Goal: Task Accomplishment & Management: Use online tool/utility

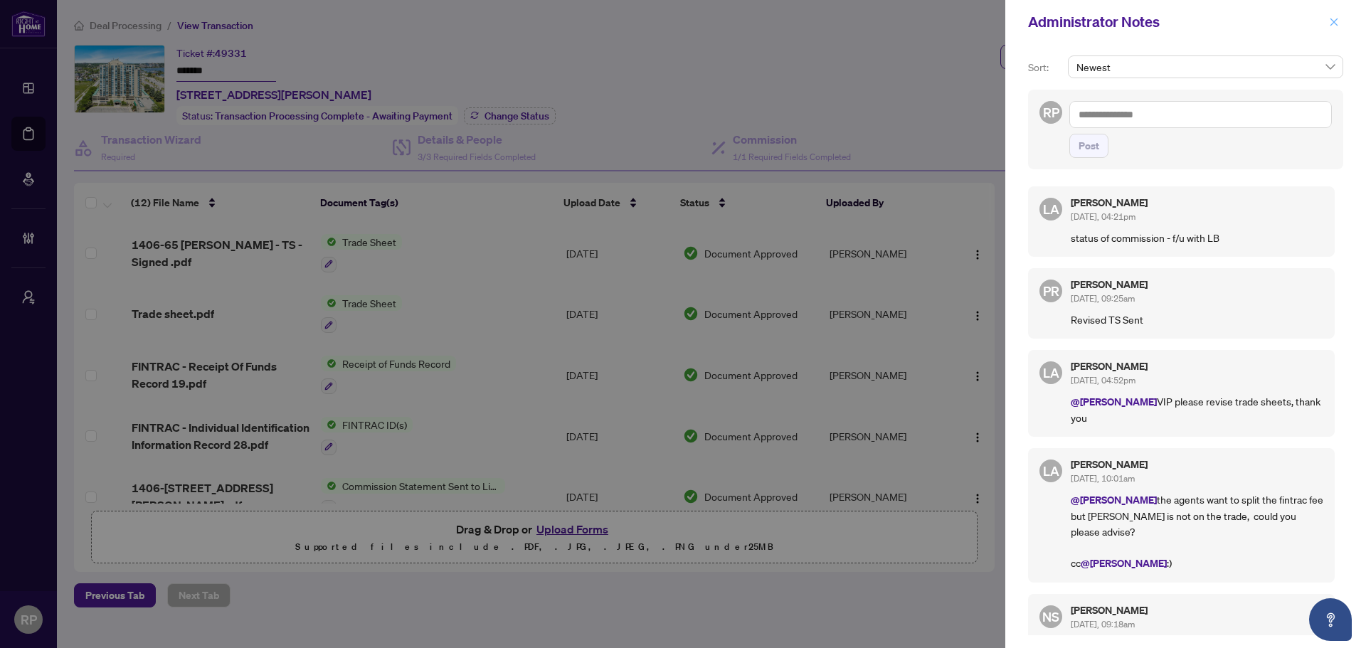
click at [1332, 21] on icon "close" at bounding box center [1334, 22] width 8 height 8
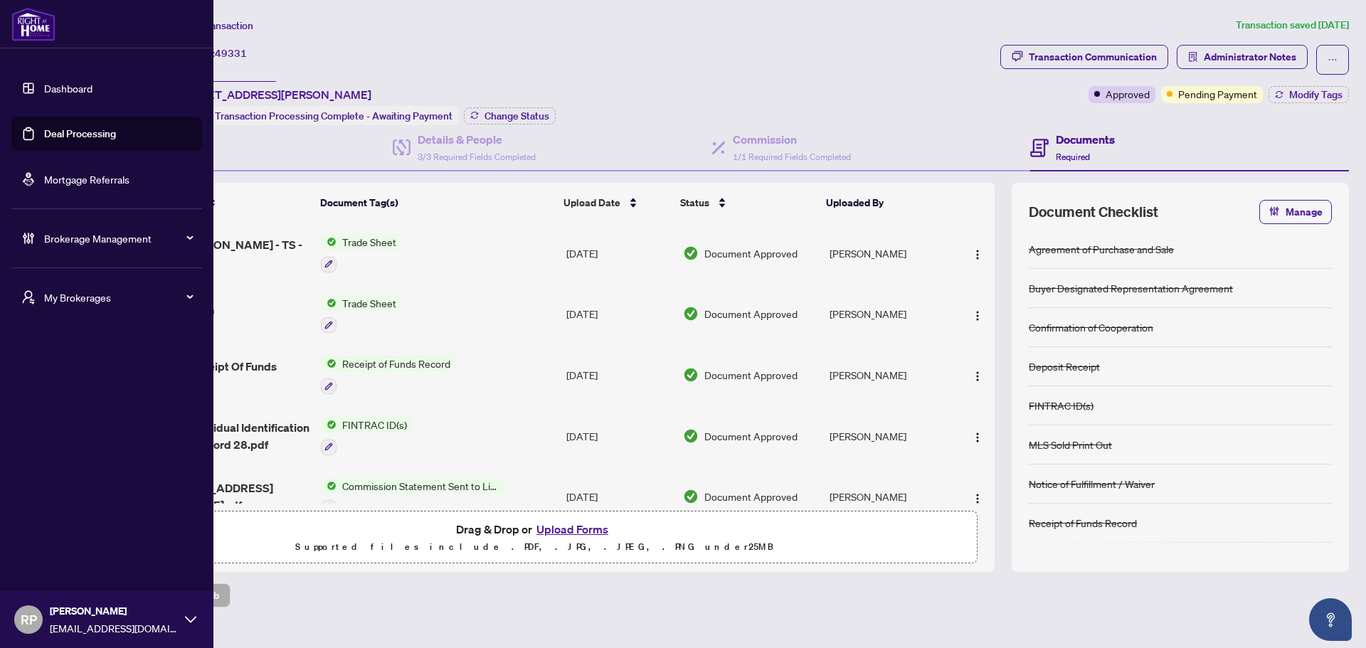
click at [37, 23] on img at bounding box center [33, 24] width 44 height 34
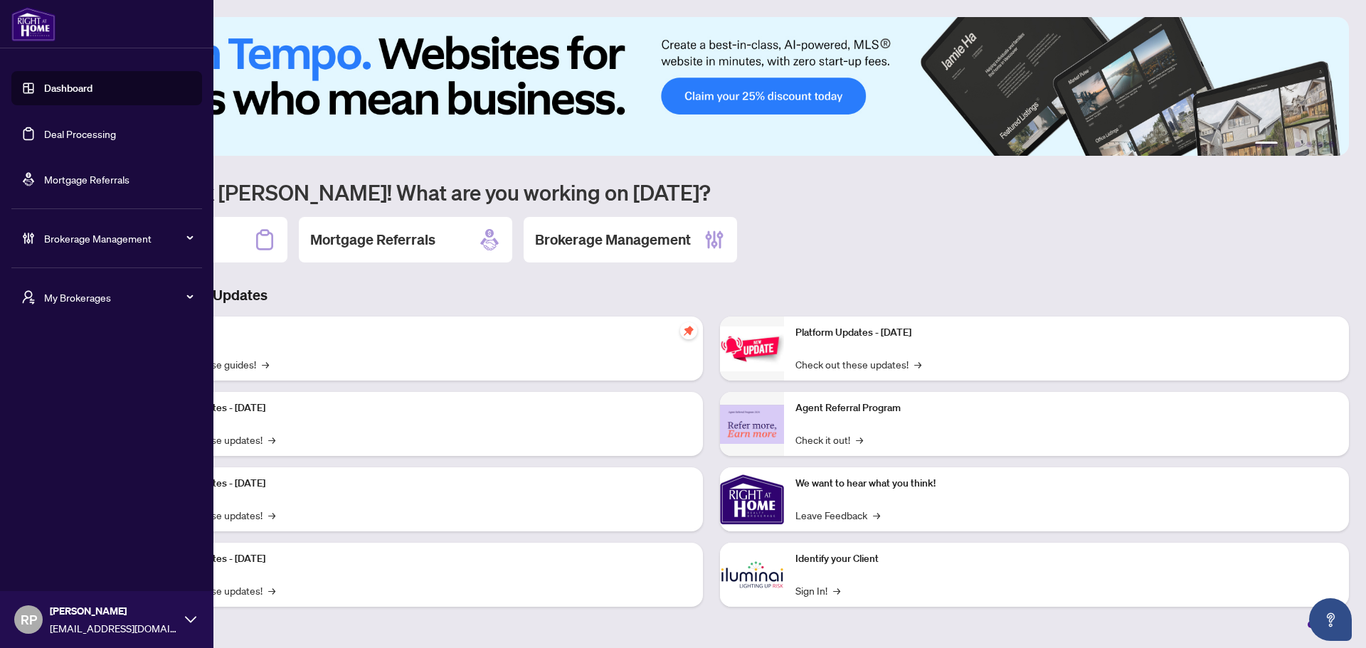
click at [80, 132] on link "Deal Processing" at bounding box center [80, 133] width 72 height 13
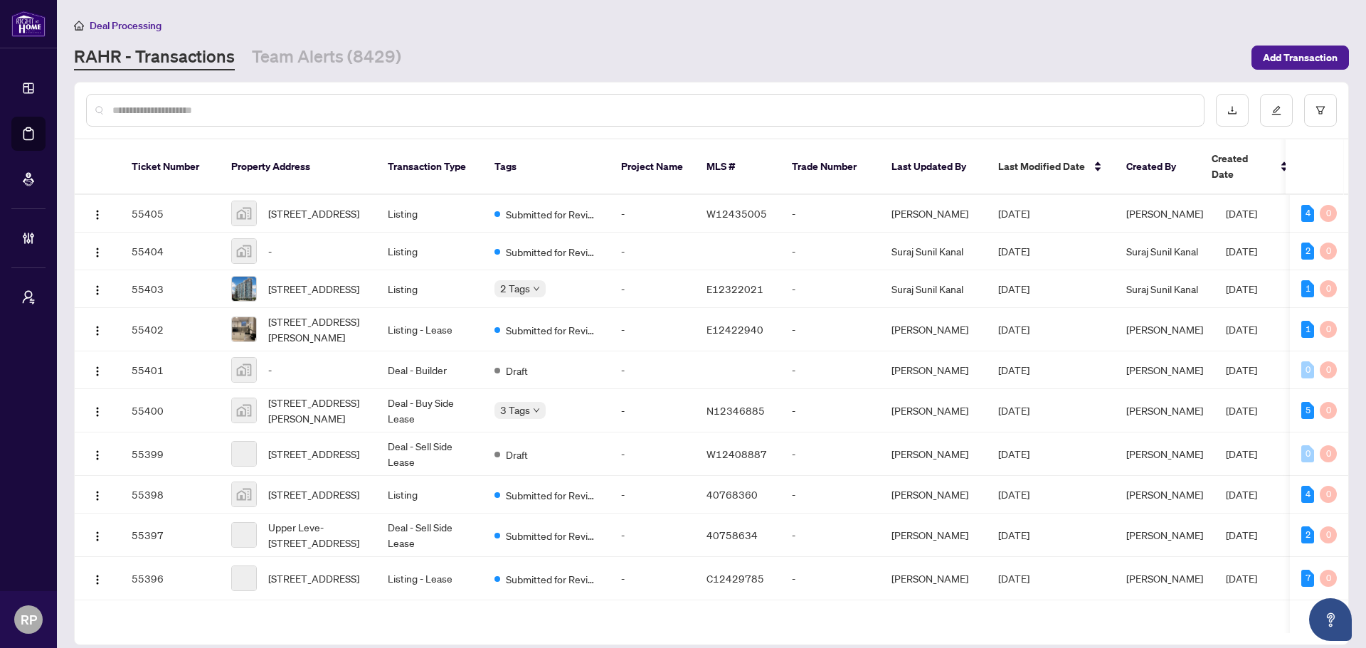
click at [345, 102] on div at bounding box center [645, 110] width 1118 height 33
click at [345, 102] on input "text" at bounding box center [652, 110] width 1080 height 16
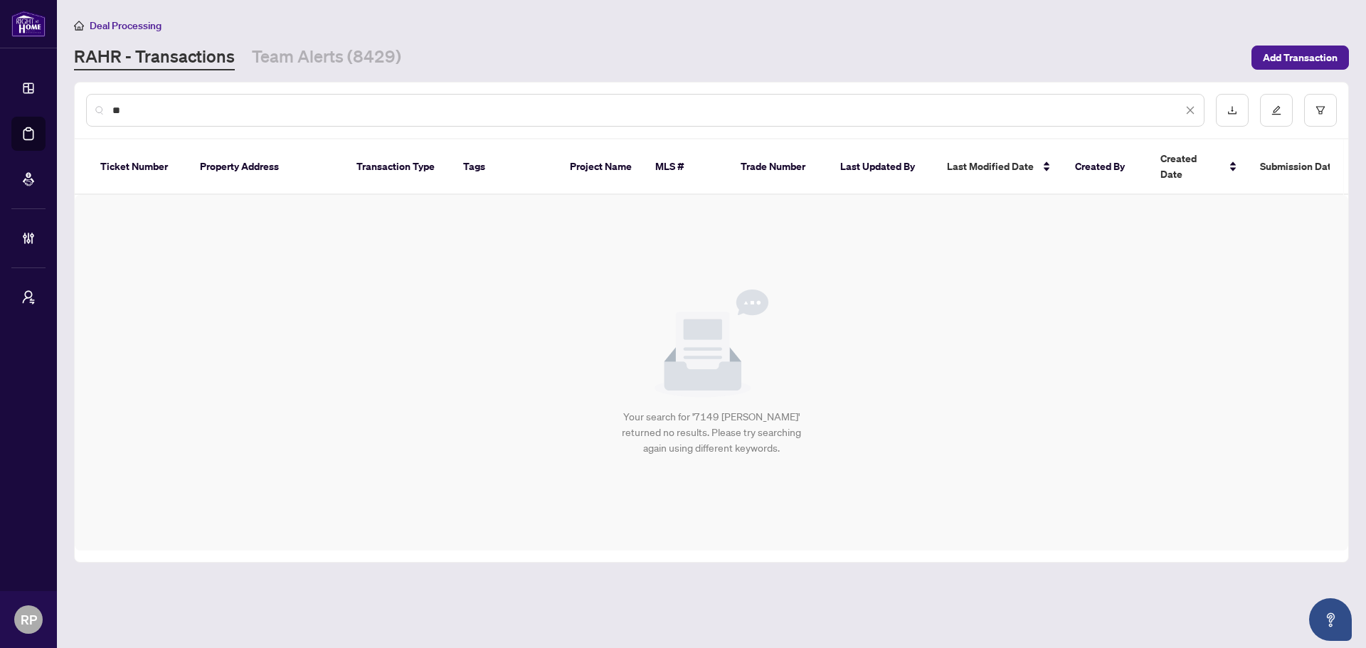
type input "*"
